Goal: Complete application form: Complete application form

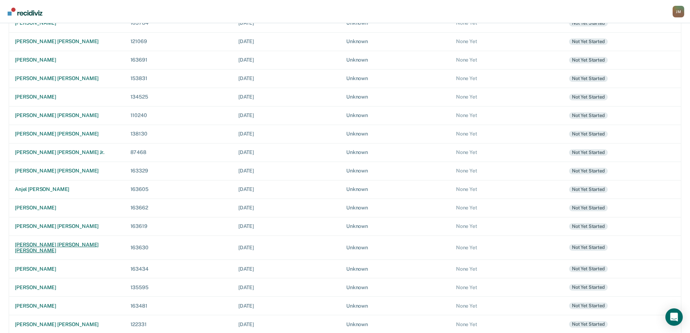
scroll to position [187, 0]
click at [56, 320] on div "[PERSON_NAME] [PERSON_NAME]" at bounding box center [67, 323] width 104 height 6
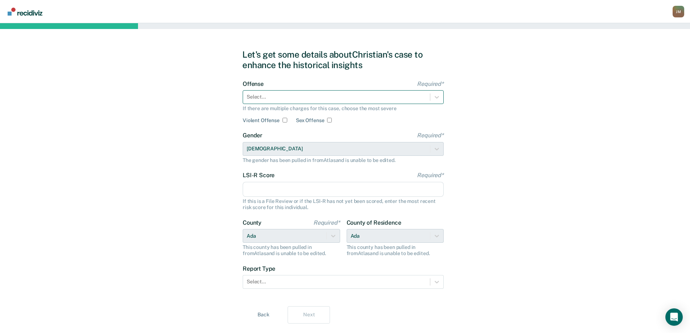
click at [275, 98] on div at bounding box center [337, 97] width 180 height 8
click at [292, 149] on div "Gender Required* [DEMOGRAPHIC_DATA] The gender has been pulled in from Atlas an…" at bounding box center [343, 147] width 201 height 31
click at [285, 94] on div at bounding box center [337, 97] width 180 height 8
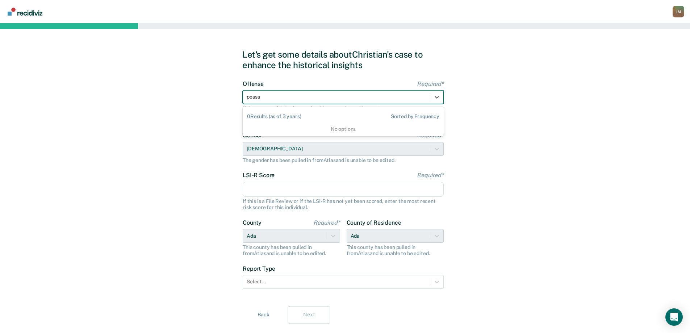
type input "poss"
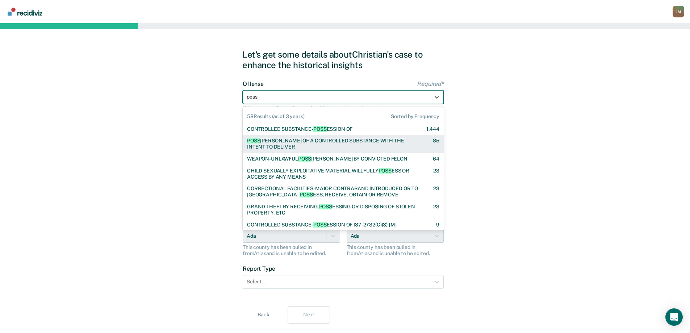
click at [312, 142] on div "POSS ESSION OF A CONTROLLED SUBSTANCE WITH THE INTENT TO DELIVER" at bounding box center [333, 144] width 173 height 12
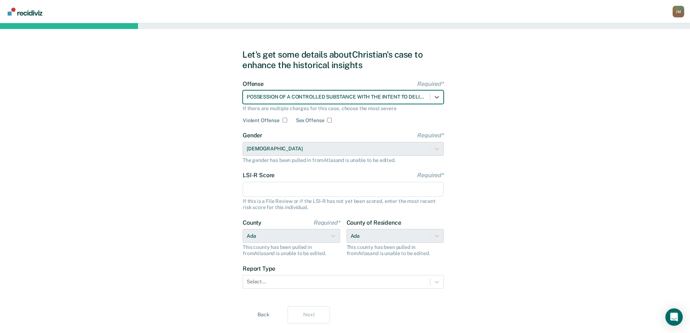
drag, startPoint x: 276, startPoint y: 190, endPoint x: 155, endPoint y: 176, distance: 122.2
click at [276, 190] on input "LSI-R Score Required*" at bounding box center [343, 189] width 201 height 15
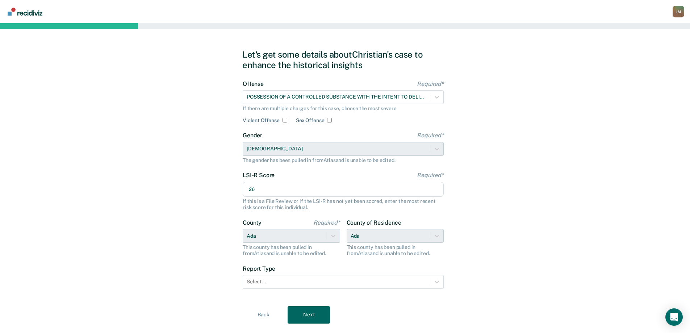
type input "26"
click at [506, 195] on div "Let's get some details about [DEMOGRAPHIC_DATA]'s case to enhance the historica…" at bounding box center [345, 186] width 690 height 327
click at [349, 280] on div at bounding box center [337, 282] width 180 height 8
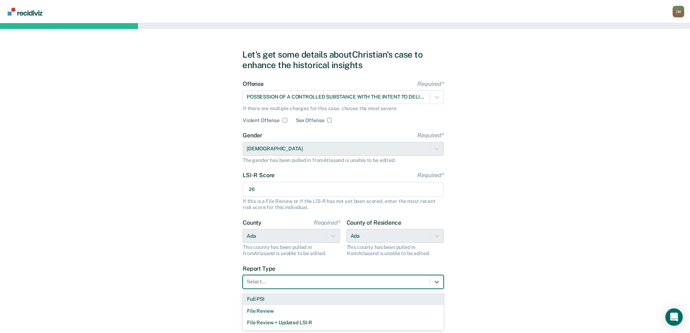
click at [257, 300] on div "Full PSI" at bounding box center [343, 299] width 201 height 12
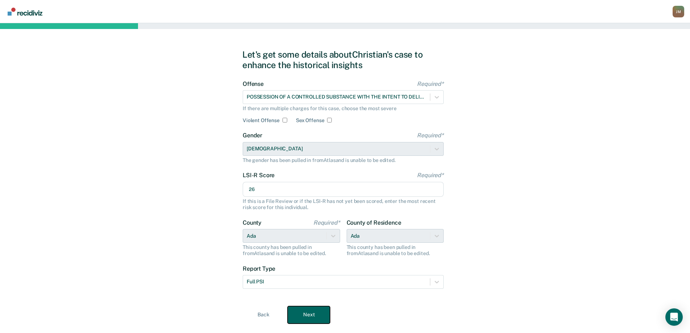
click at [312, 313] on button "Next" at bounding box center [309, 314] width 42 height 17
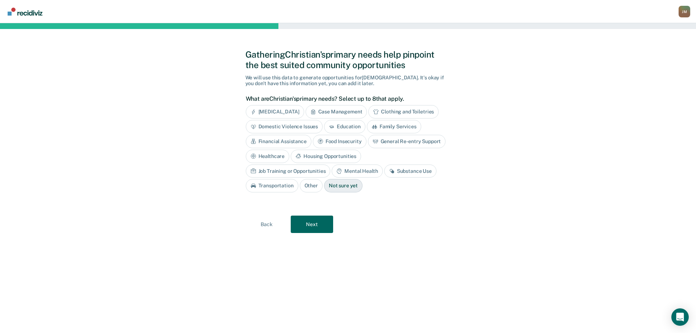
click at [341, 111] on div "Case Management" at bounding box center [336, 111] width 62 height 13
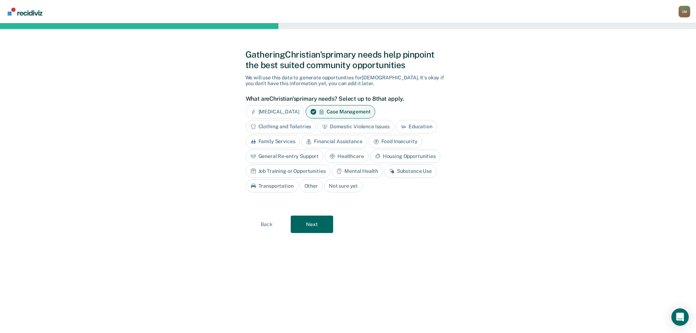
click at [313, 156] on div "General Re-entry Support" at bounding box center [285, 156] width 78 height 13
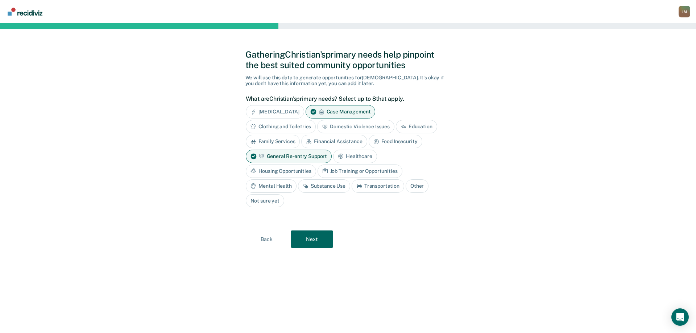
click at [291, 188] on div "Mental Health" at bounding box center [271, 185] width 51 height 13
click at [339, 187] on div "Substance Use" at bounding box center [332, 185] width 52 height 13
click at [325, 239] on button "Next" at bounding box center [312, 239] width 42 height 17
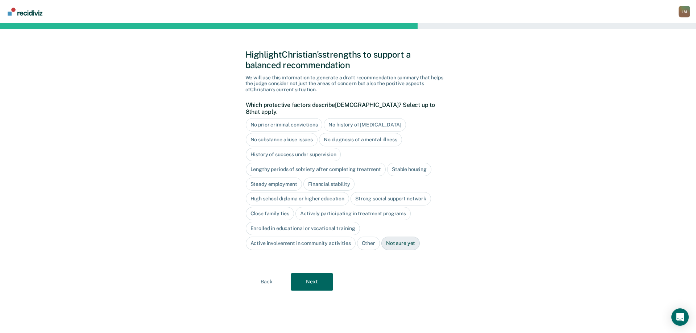
click at [350, 118] on div "No history of [MEDICAL_DATA]" at bounding box center [365, 124] width 82 height 13
click at [399, 163] on div "Stable housing" at bounding box center [409, 169] width 44 height 13
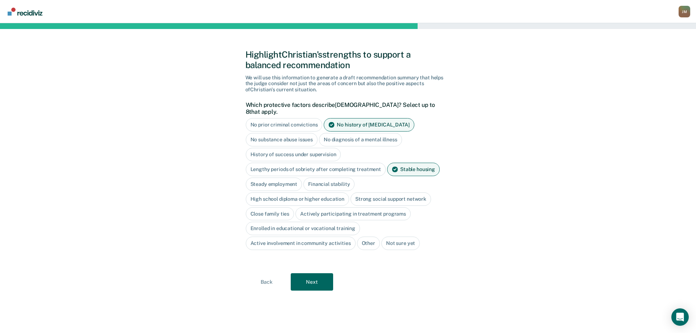
click at [317, 193] on div "High school diploma or higher education" at bounding box center [298, 198] width 104 height 13
click at [390, 192] on div "Strong social support network" at bounding box center [399, 198] width 80 height 13
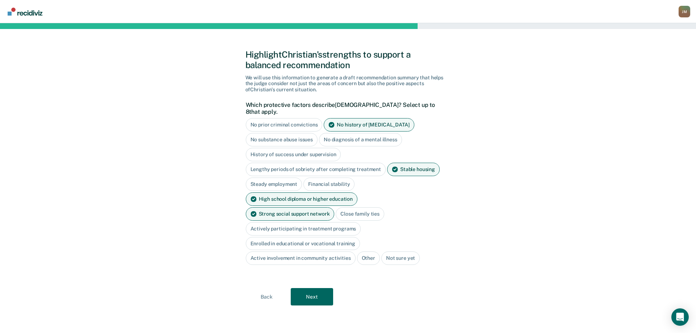
click at [336, 207] on div "Close family ties" at bounding box center [360, 213] width 49 height 13
click at [333, 251] on div "Active involvement in community activities" at bounding box center [301, 257] width 110 height 13
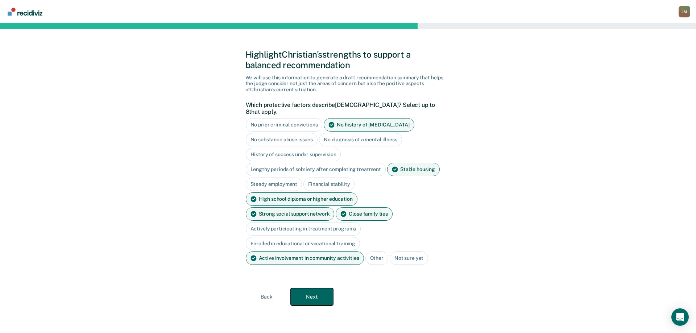
click at [319, 288] on button "Next" at bounding box center [312, 296] width 42 height 17
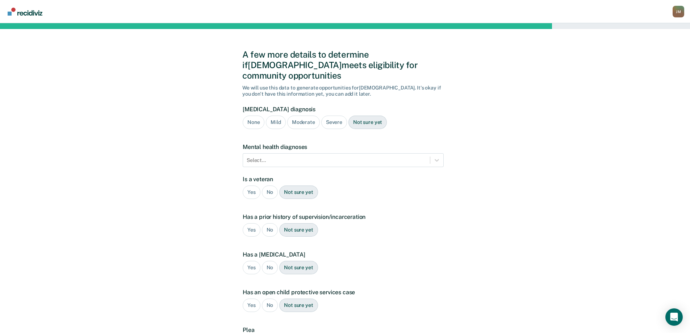
click at [334, 116] on div "Severe" at bounding box center [334, 122] width 26 height 13
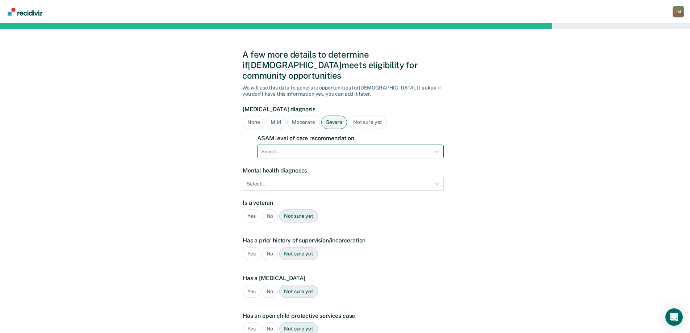
click at [320, 148] on div at bounding box center [343, 152] width 165 height 8
click at [277, 148] on div at bounding box center [343, 152] width 165 height 8
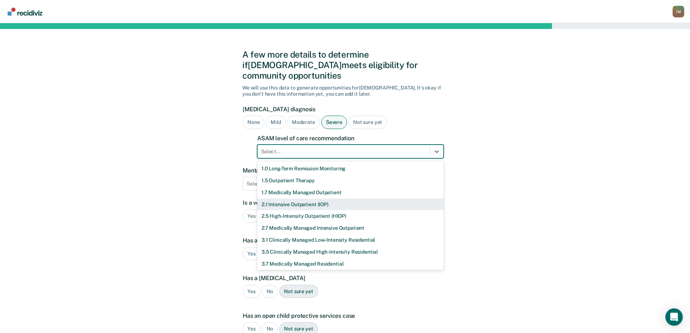
click at [286, 199] on div "2.1 Intensive Outpatient (IOP)" at bounding box center [350, 205] width 187 height 12
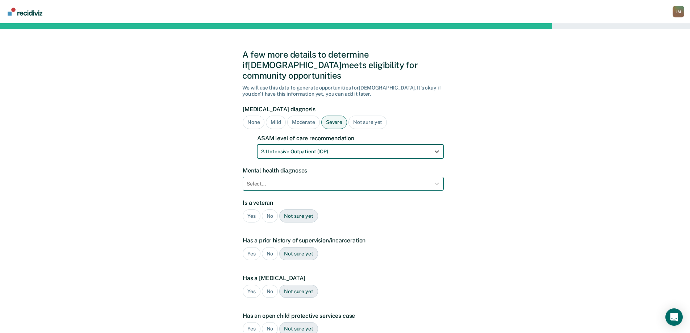
click at [302, 177] on div "Select..." at bounding box center [343, 184] width 201 height 14
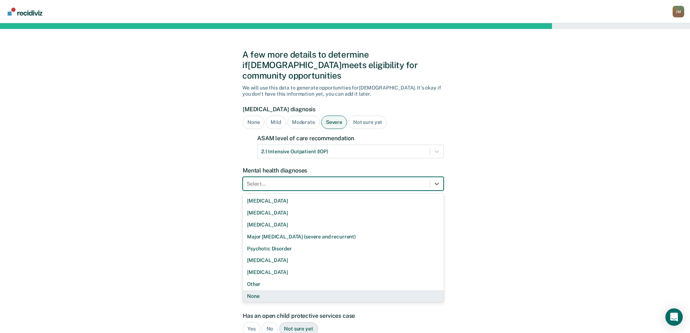
click at [269, 290] on div "None" at bounding box center [343, 296] width 201 height 12
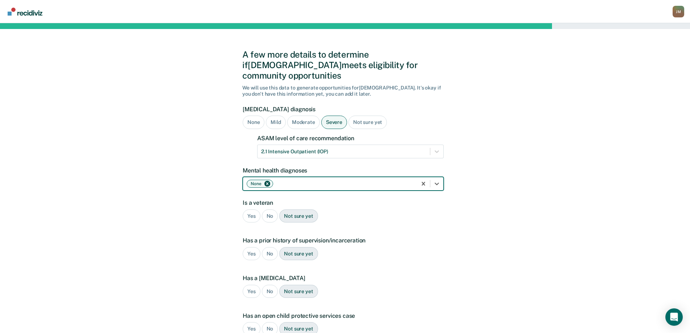
click at [273, 209] on div "No" at bounding box center [270, 215] width 16 height 13
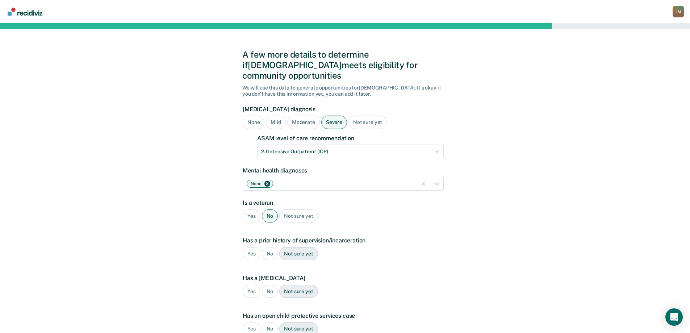
click at [255, 247] on div "Yes" at bounding box center [252, 253] width 18 height 13
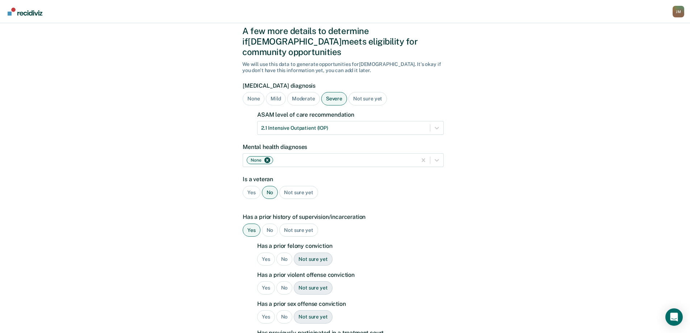
scroll to position [36, 0]
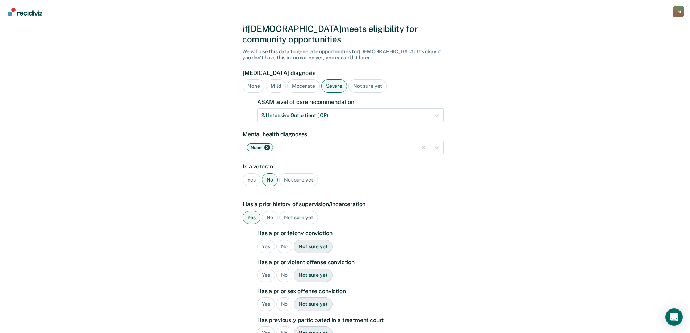
click at [269, 240] on div "Yes" at bounding box center [266, 246] width 18 height 13
click at [283, 269] on div "No" at bounding box center [284, 275] width 16 height 13
click at [284, 298] on div "No" at bounding box center [284, 304] width 16 height 13
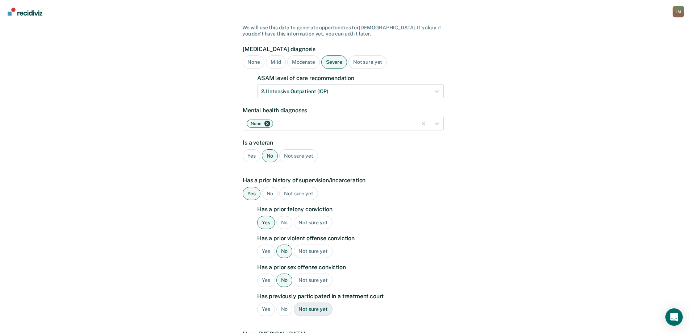
scroll to position [72, 0]
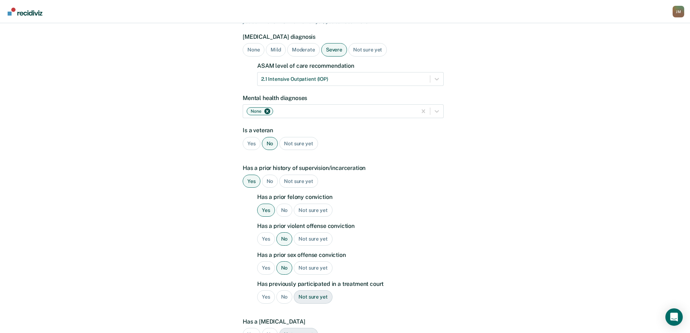
click at [266, 290] on div "Yes" at bounding box center [266, 296] width 18 height 13
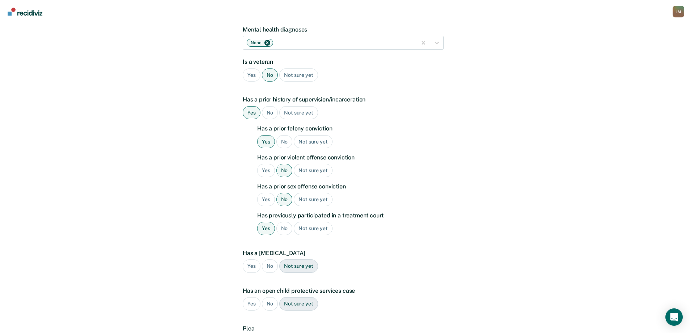
scroll to position [145, 0]
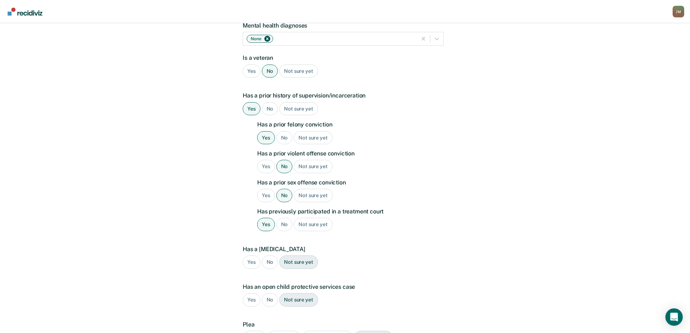
click at [273, 255] on div "No" at bounding box center [270, 261] width 16 height 13
click at [270, 293] on div "No" at bounding box center [270, 299] width 16 height 13
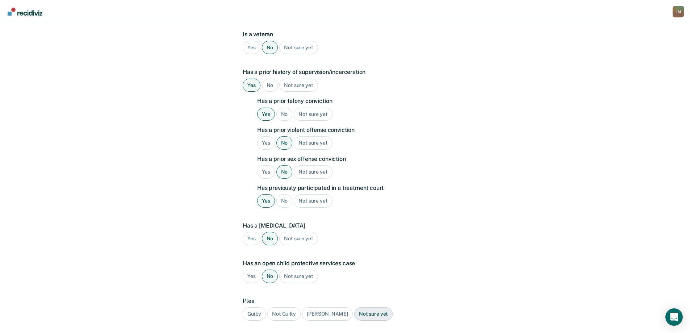
scroll to position [181, 0]
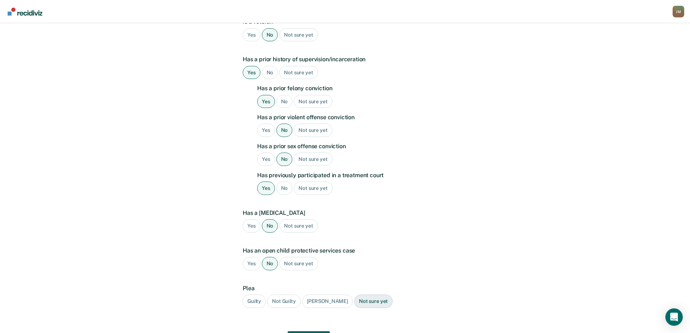
click at [262, 295] on div "Guilty" at bounding box center [254, 301] width 23 height 13
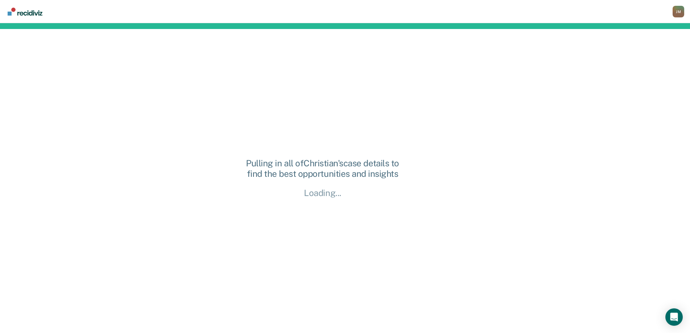
scroll to position [0, 0]
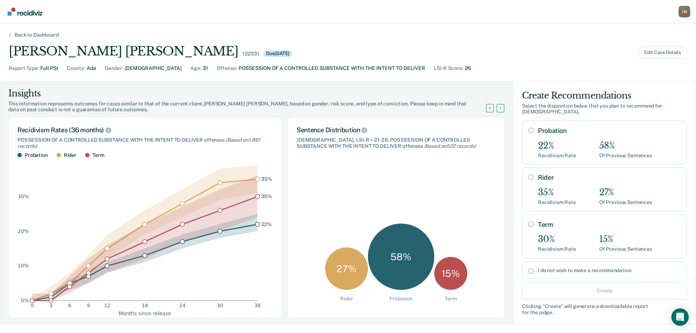
click at [528, 132] on input "Probation" at bounding box center [530, 131] width 5 height 6
radio input "true"
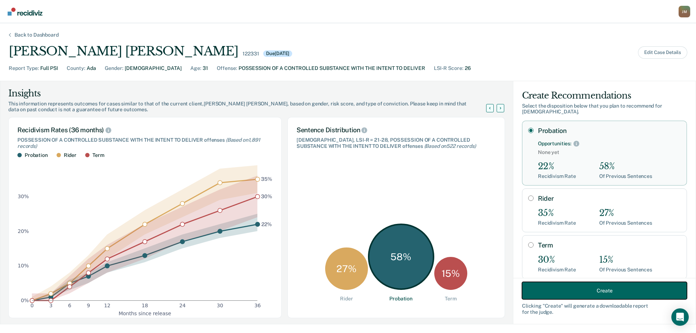
click at [565, 293] on button "Create" at bounding box center [604, 290] width 165 height 17
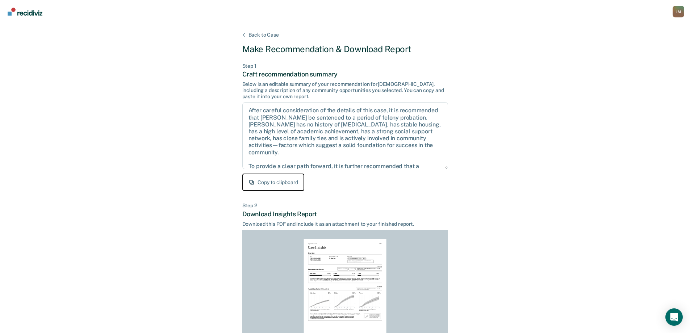
click at [285, 182] on button "Copy to clipboard" at bounding box center [273, 182] width 62 height 17
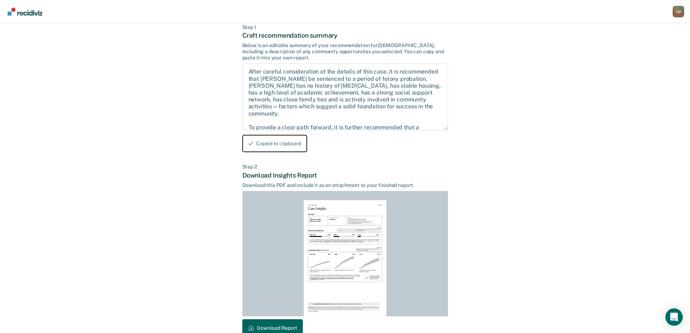
scroll to position [80, 0]
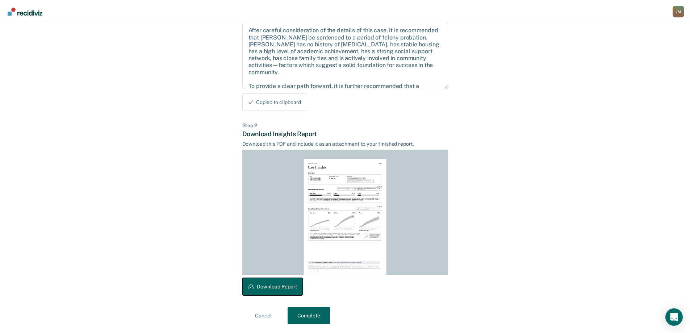
click at [279, 286] on button "Download Report" at bounding box center [272, 286] width 61 height 17
click at [312, 319] on button "Complete" at bounding box center [309, 315] width 42 height 17
